Goal: Navigation & Orientation: Understand site structure

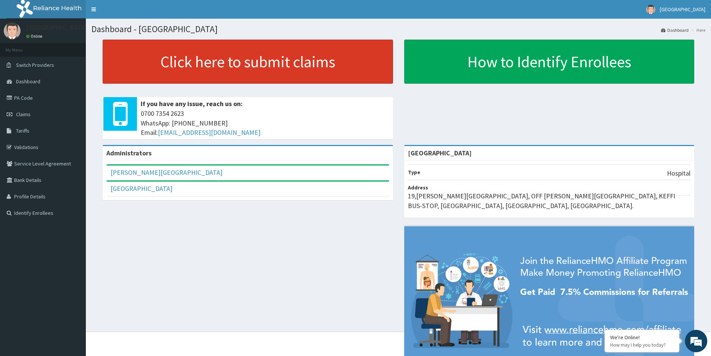
click at [307, 63] on link "Click here to submit claims" at bounding box center [248, 62] width 290 height 44
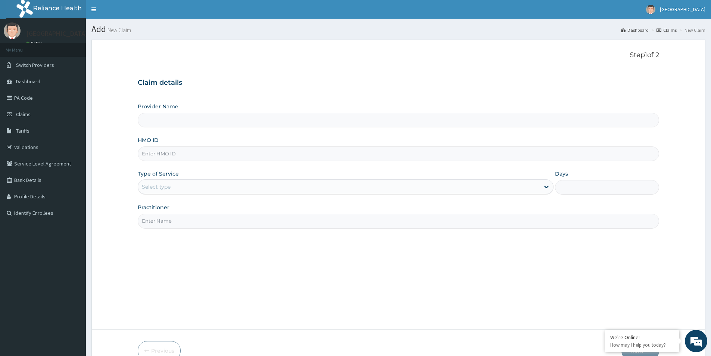
type input "[GEOGRAPHIC_DATA]"
click at [18, 78] on link "Dashboard" at bounding box center [43, 81] width 86 height 16
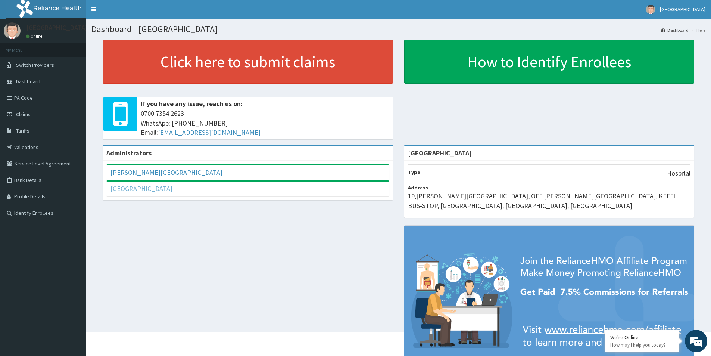
click at [146, 186] on link "Reheem Hospital" at bounding box center [142, 188] width 62 height 9
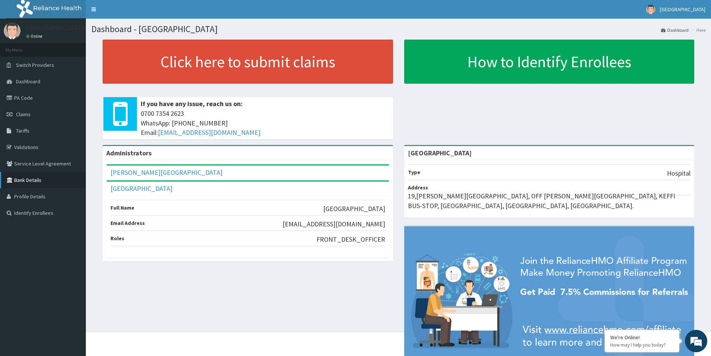
click at [31, 177] on link "Bank Details" at bounding box center [43, 180] width 86 height 16
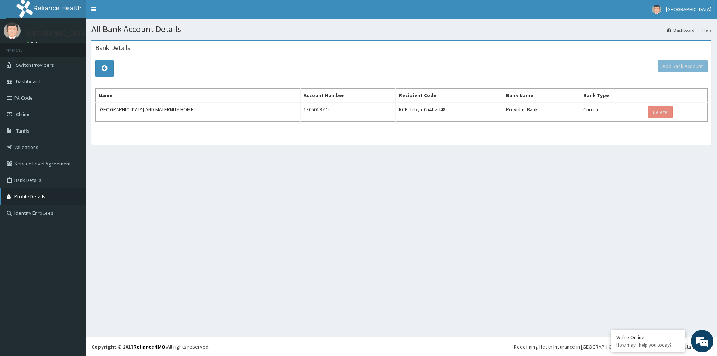
click at [35, 194] on link "Profile Details" at bounding box center [43, 196] width 86 height 16
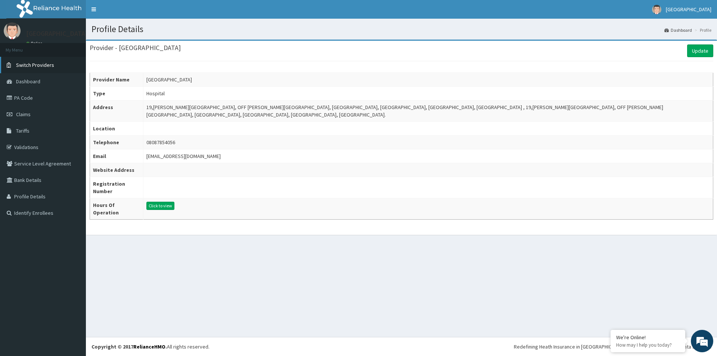
click at [46, 65] on span "Switch Providers" at bounding box center [35, 65] width 38 height 7
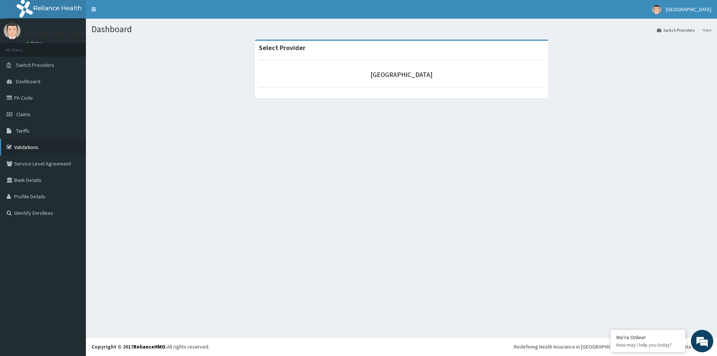
click at [29, 144] on link "Validations" at bounding box center [43, 147] width 86 height 16
